Goal: Use online tool/utility: Use online tool/utility

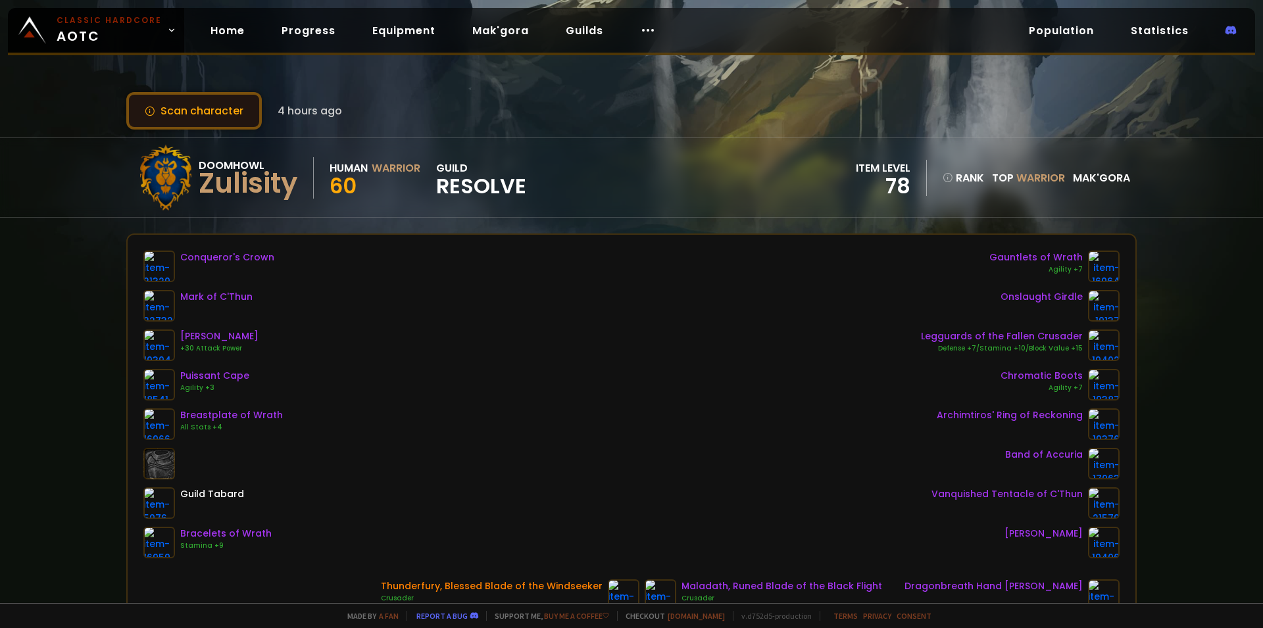
click at [184, 110] on button "Scan character" at bounding box center [193, 110] width 135 height 37
click at [220, 109] on button "Scan character" at bounding box center [193, 110] width 135 height 37
click at [195, 109] on button "Scan character" at bounding box center [193, 110] width 135 height 37
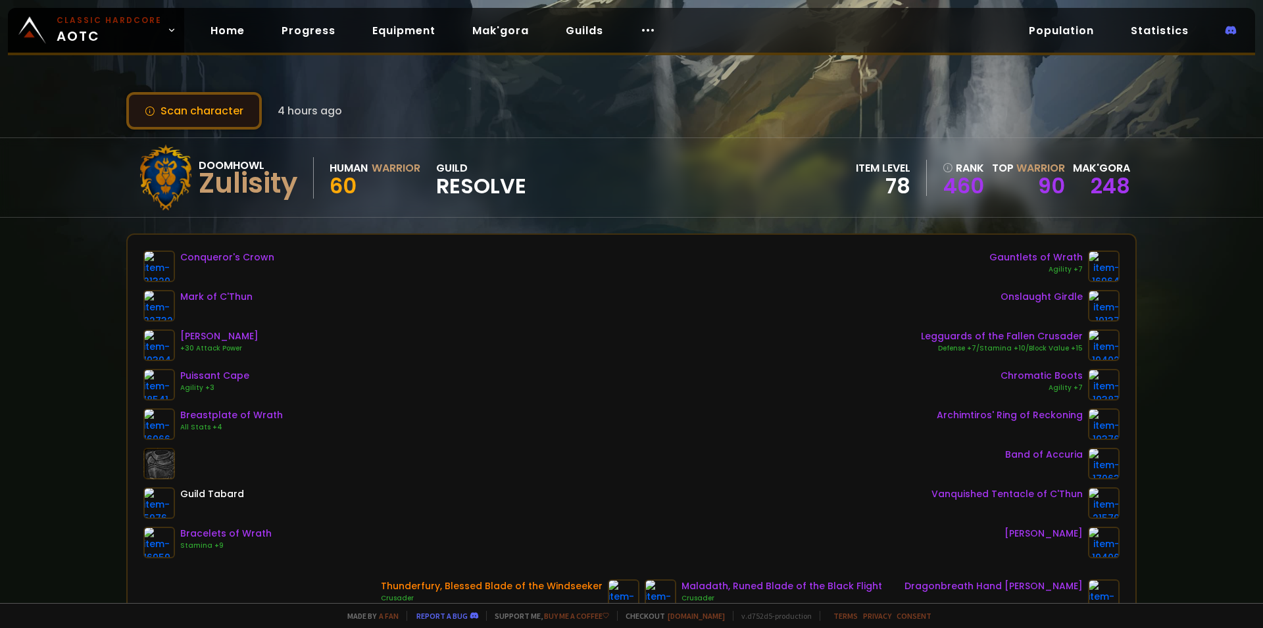
click at [195, 109] on button "Scan character" at bounding box center [193, 110] width 135 height 37
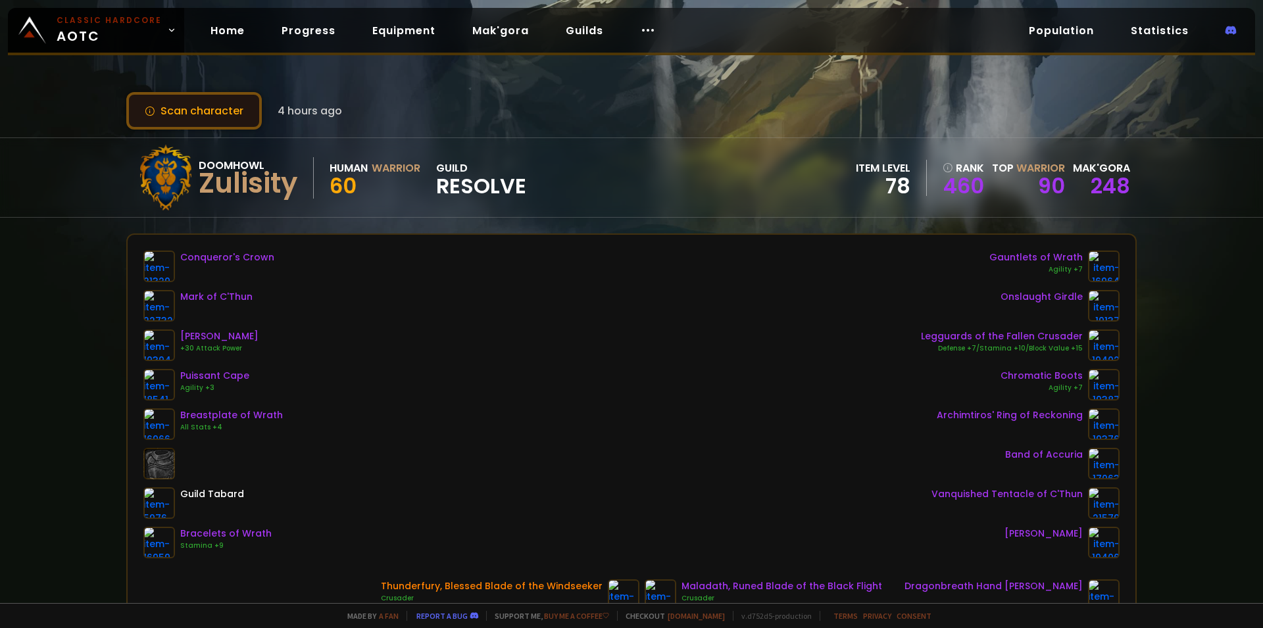
click at [195, 109] on button "Scan character" at bounding box center [193, 110] width 135 height 37
